Goal: Transaction & Acquisition: Purchase product/service

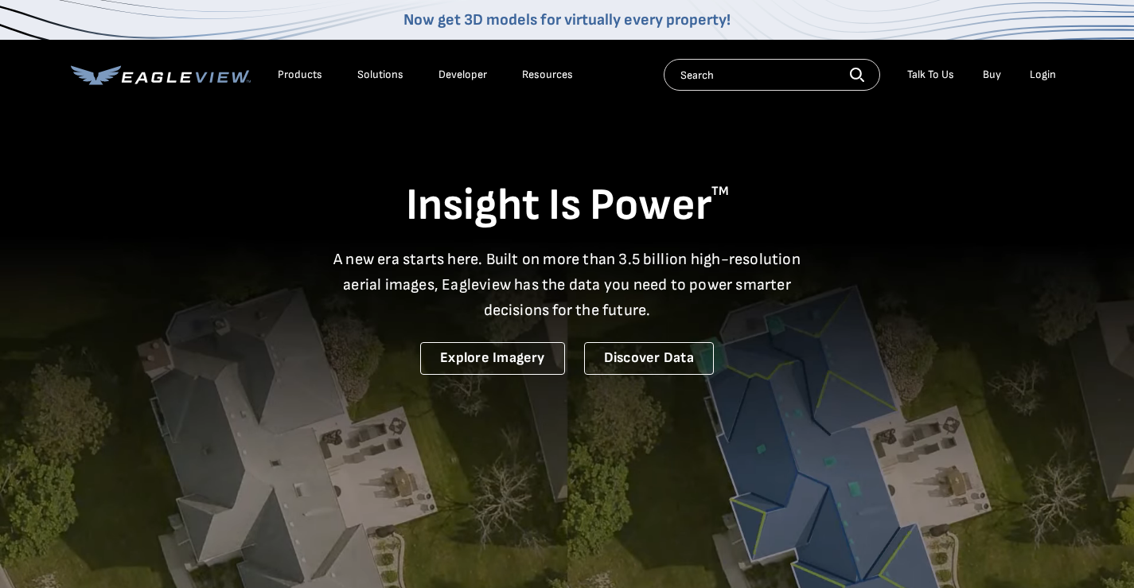
click at [1047, 72] on div "Login" at bounding box center [1043, 75] width 26 height 14
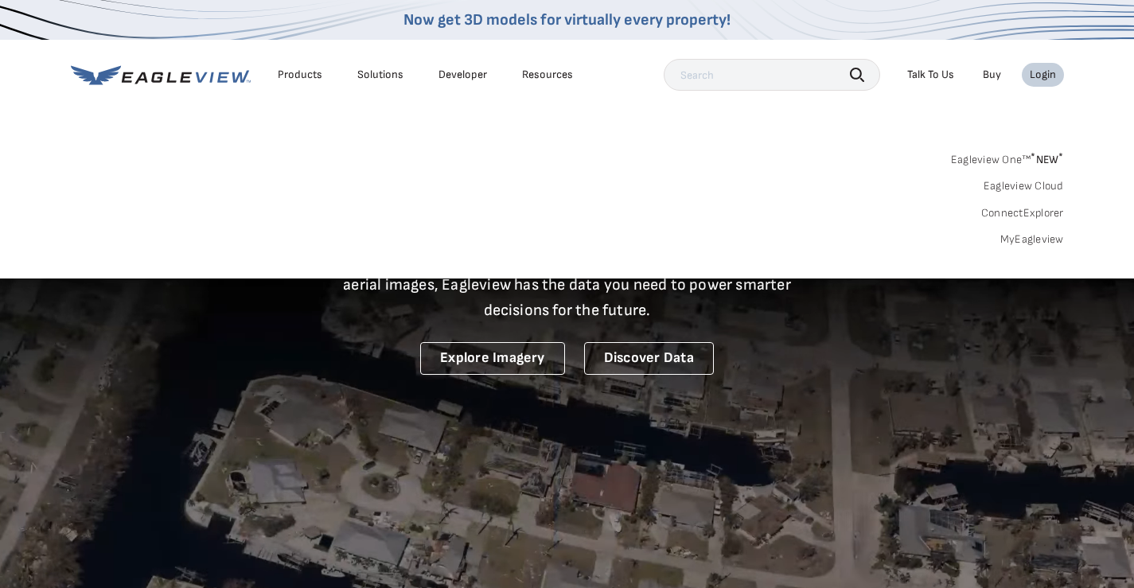
click at [1043, 237] on link "MyEagleview" at bounding box center [1032, 239] width 64 height 14
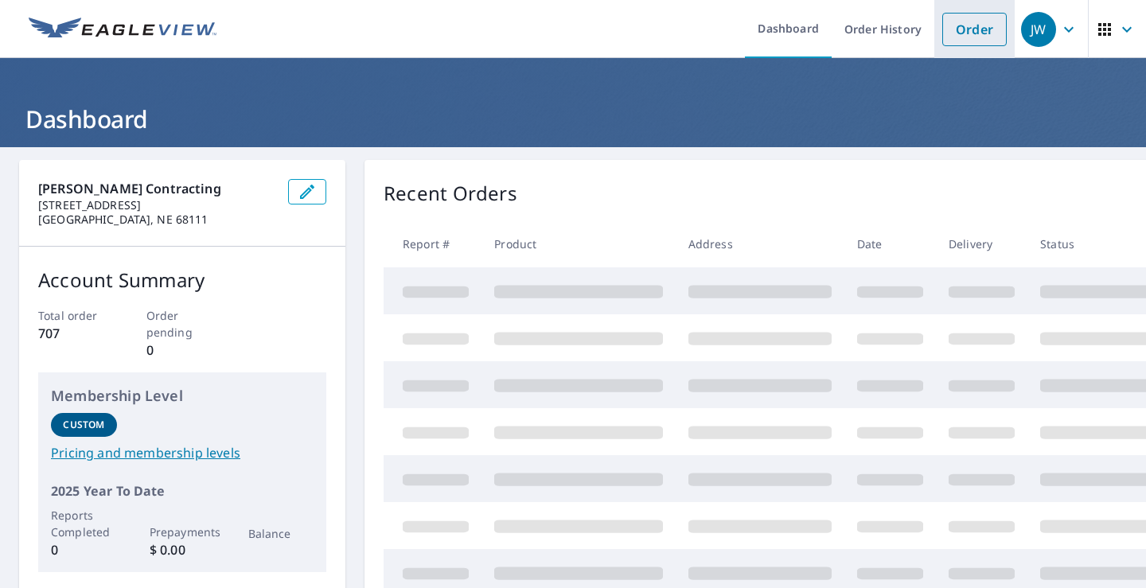
click at [955, 21] on link "Order" at bounding box center [974, 29] width 64 height 33
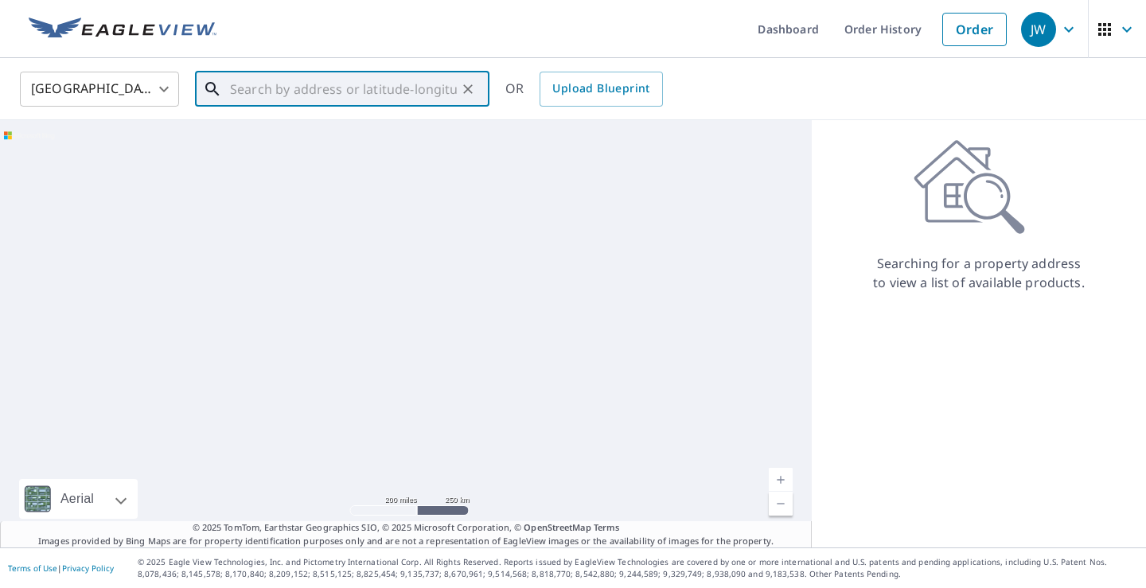
click at [362, 93] on input "text" at bounding box center [343, 89] width 227 height 45
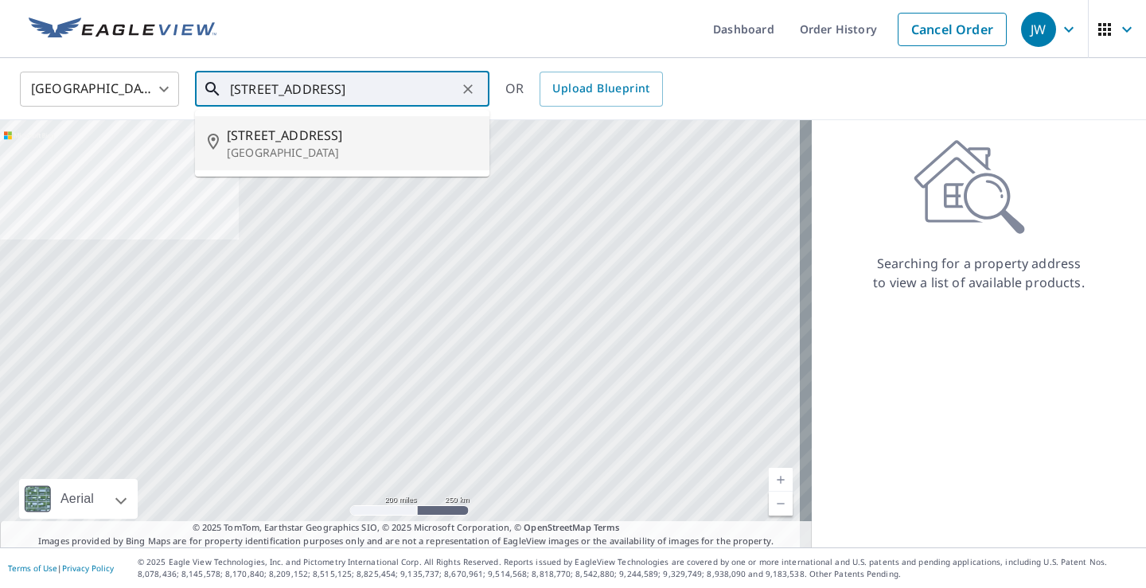
click at [276, 137] on span "[STREET_ADDRESS]" at bounding box center [352, 135] width 250 height 19
type input "[STREET_ADDRESS]"
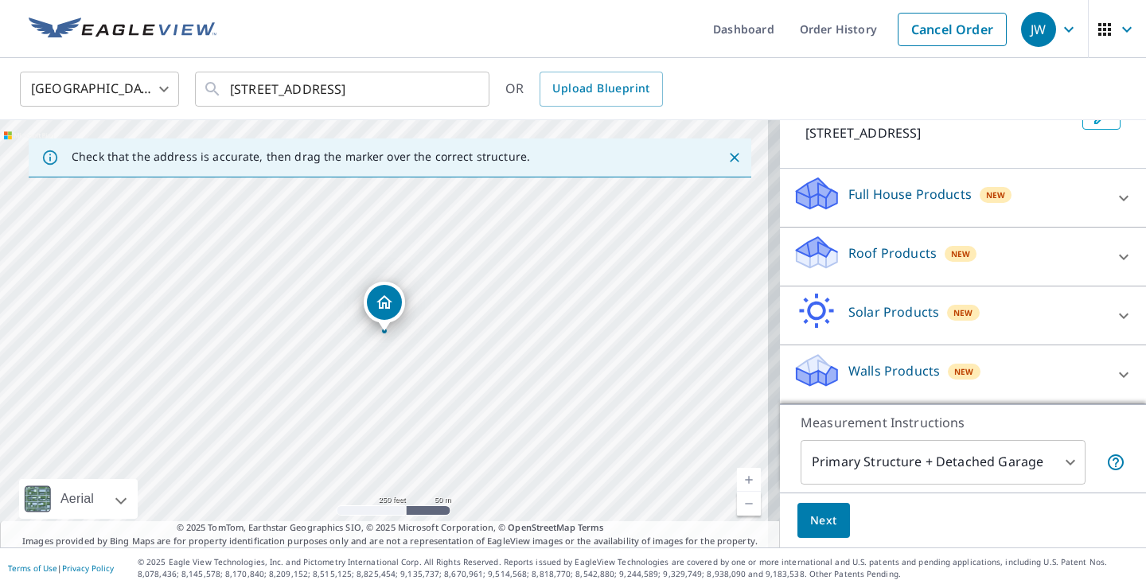
scroll to position [116, 0]
click at [852, 247] on p "Roof Products" at bounding box center [892, 253] width 88 height 19
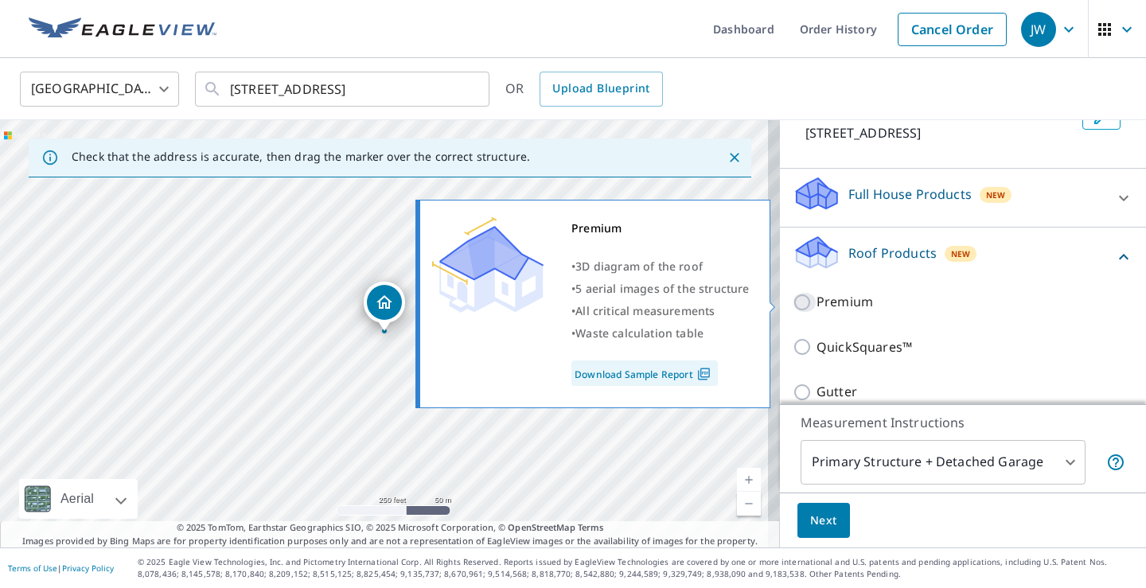
click at [796, 303] on input "Premium" at bounding box center [805, 302] width 24 height 19
checkbox input "true"
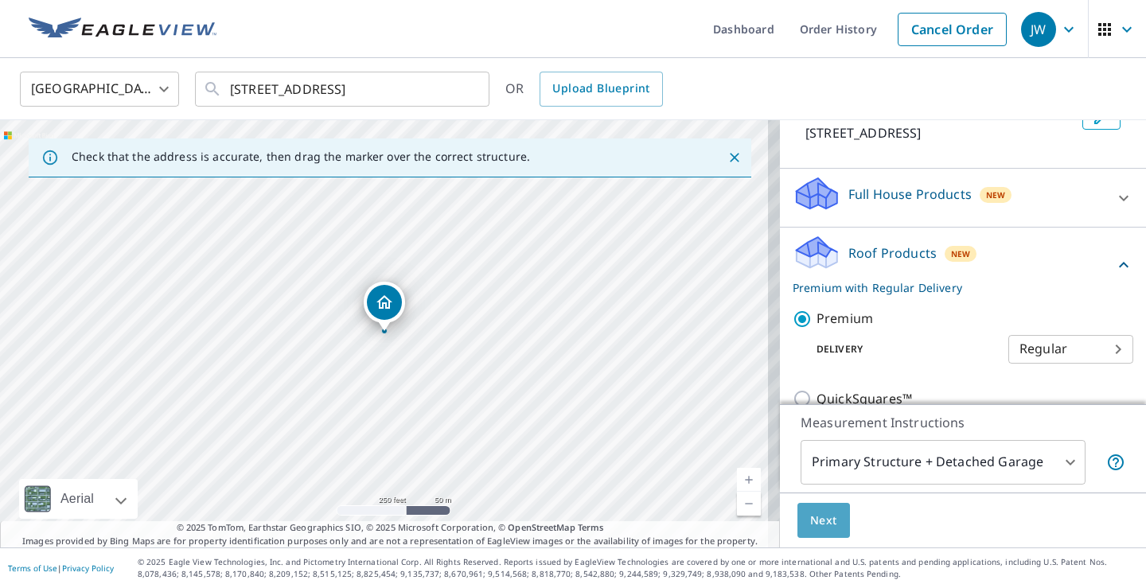
click at [810, 513] on span "Next" at bounding box center [823, 521] width 27 height 20
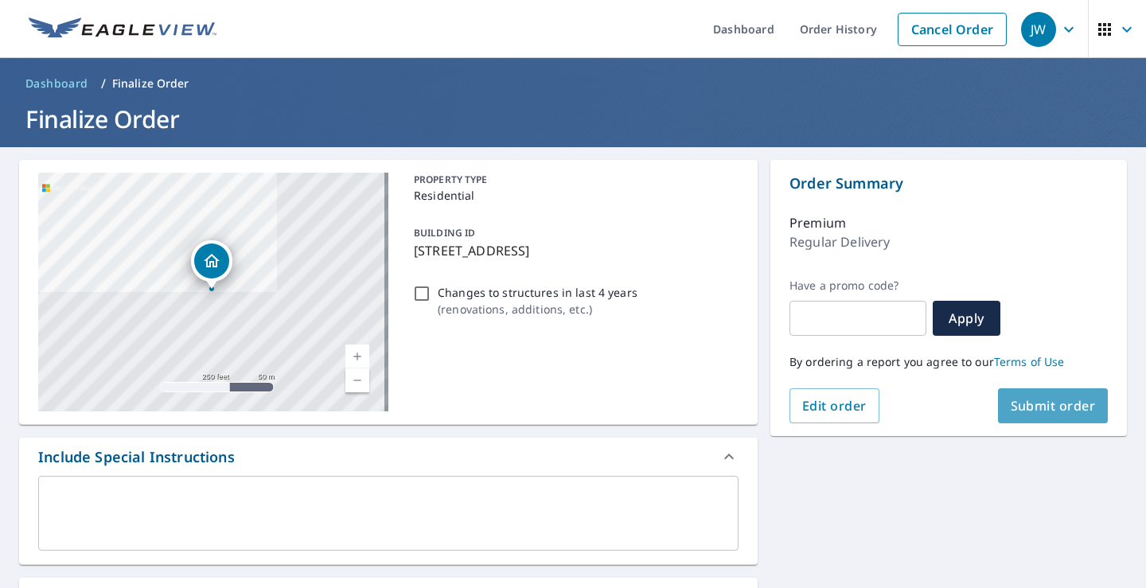
click at [1031, 400] on span "Submit order" at bounding box center [1053, 406] width 85 height 18
